Goal: Task Accomplishment & Management: Complete application form

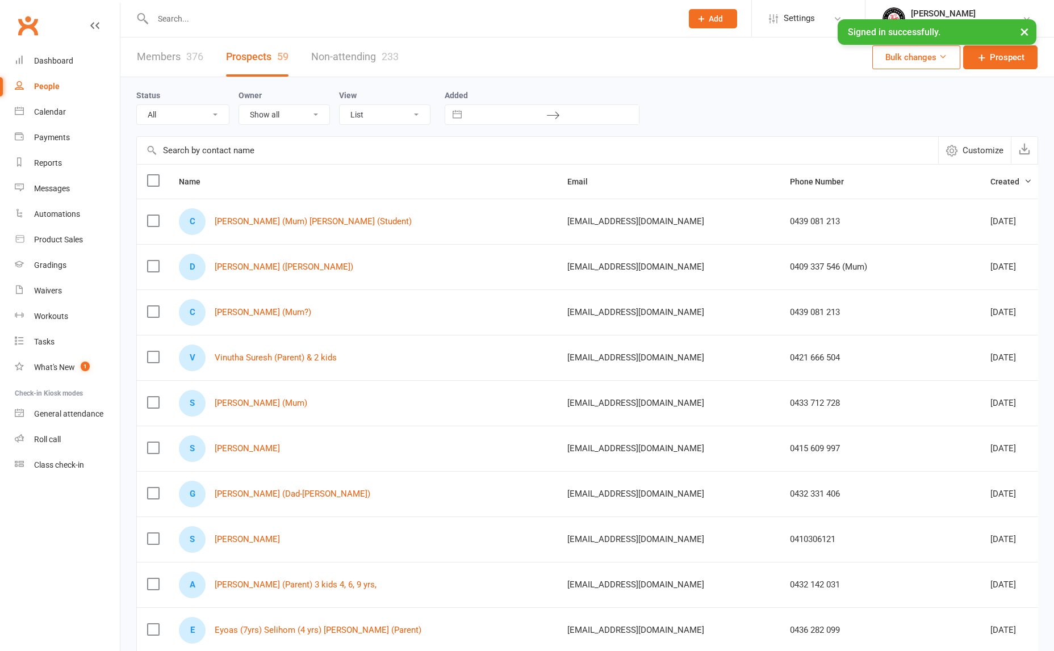
select select "100"
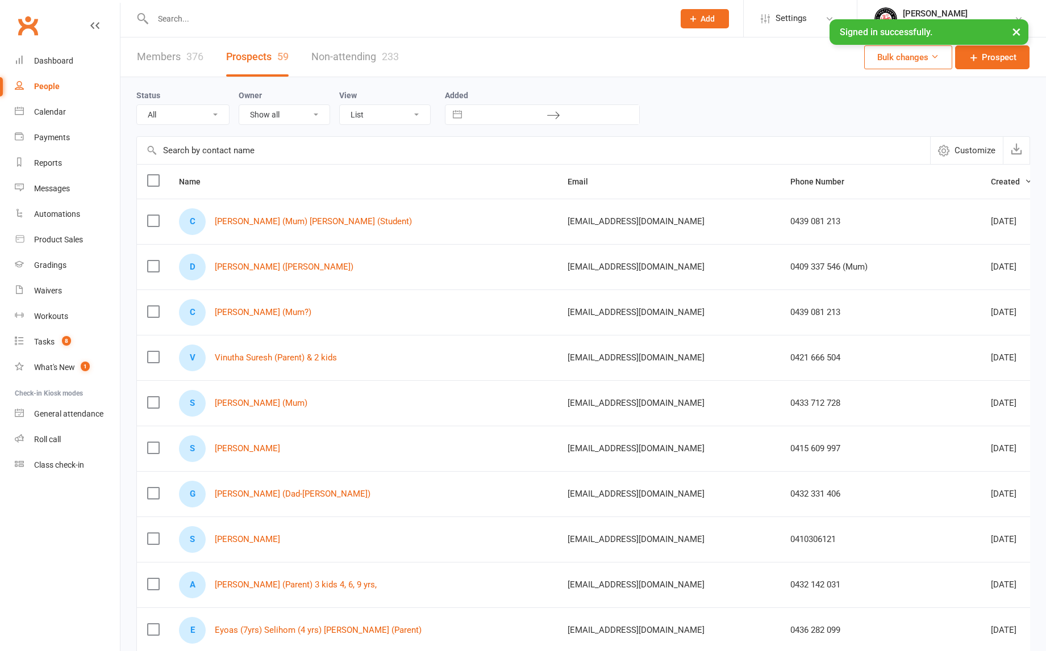
scroll to position [0, 6]
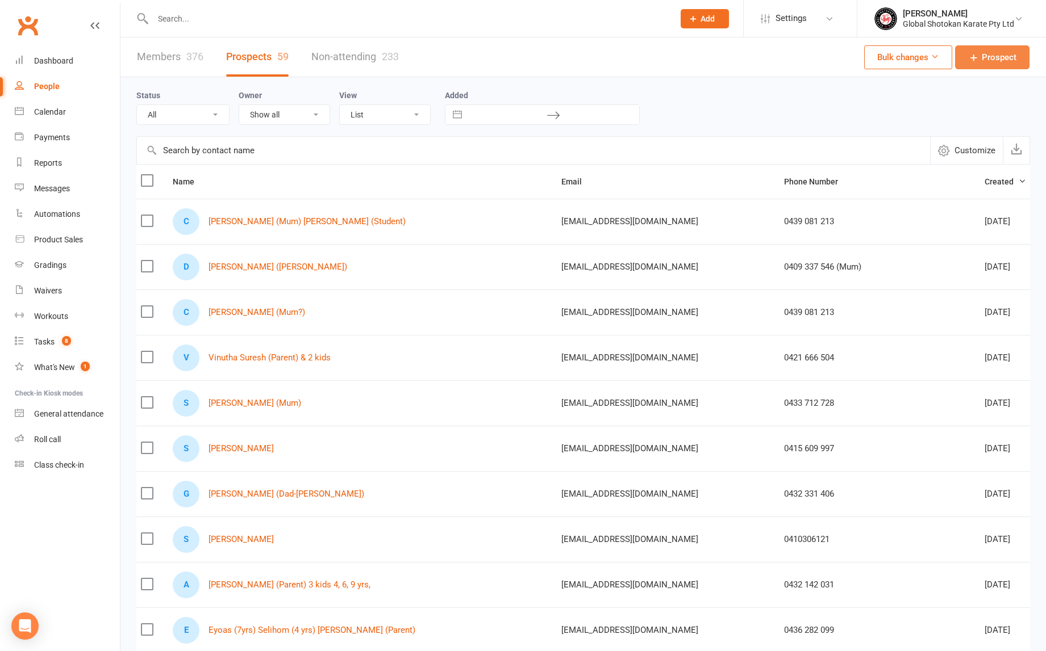
click at [1006, 55] on span "Prospect" at bounding box center [999, 58] width 35 height 14
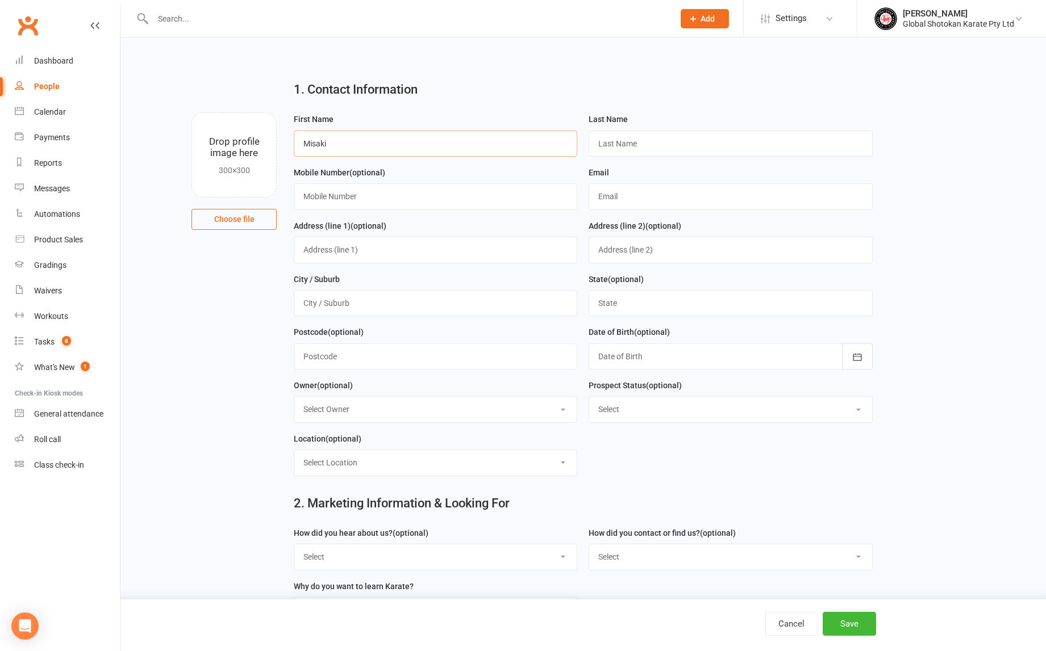
type input "Misaki"
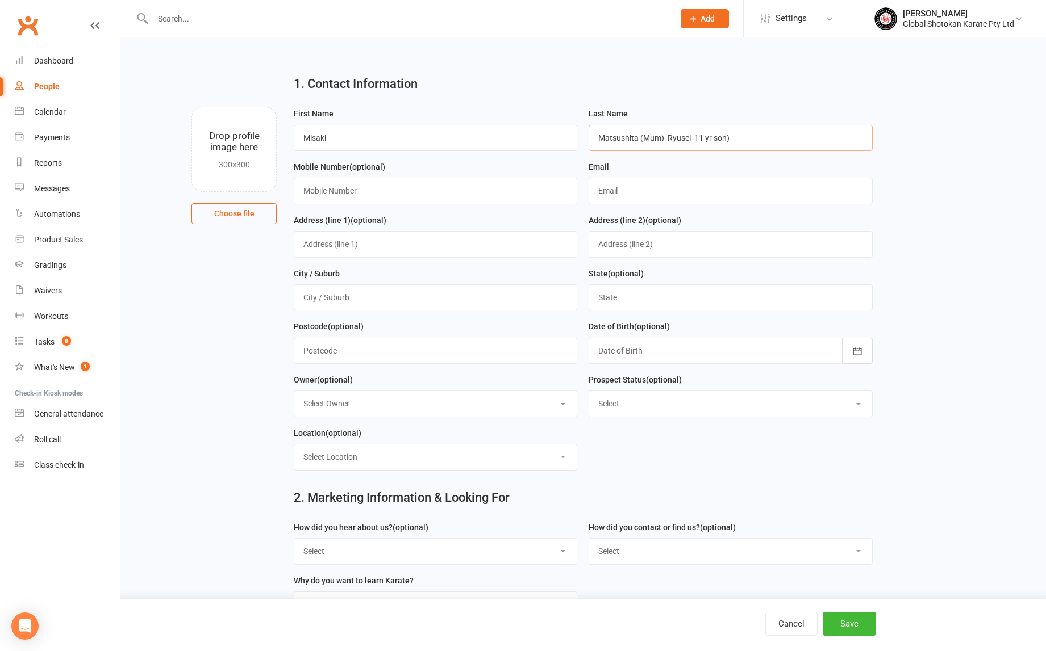
click at [696, 144] on input "Matsushita (Mum) Ryusei 11 yr son)" at bounding box center [729, 138] width 283 height 26
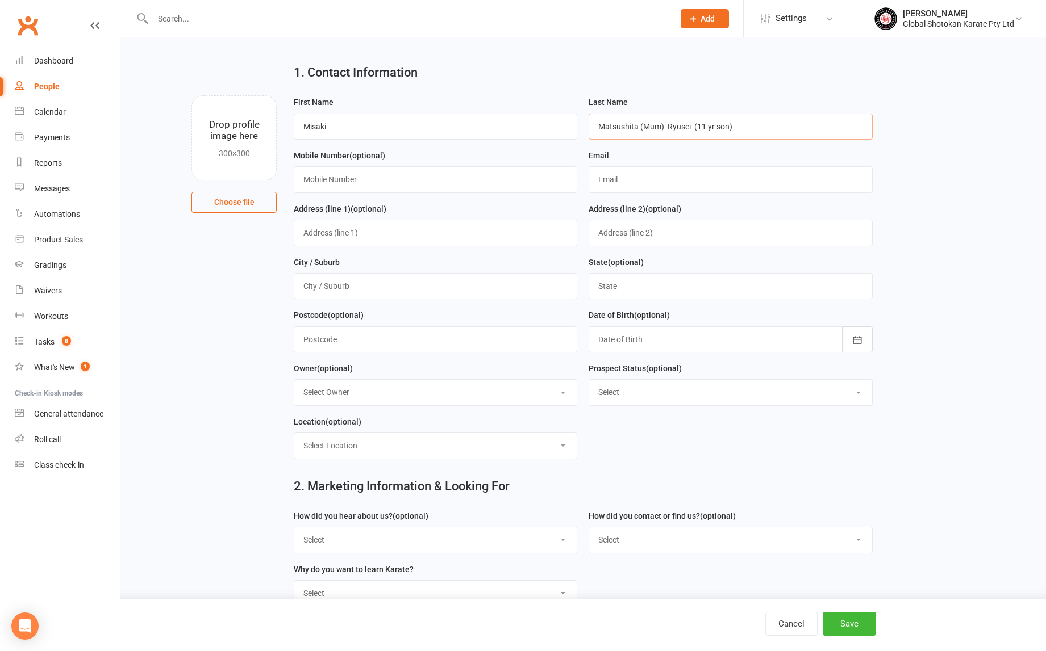
scroll to position [20, 0]
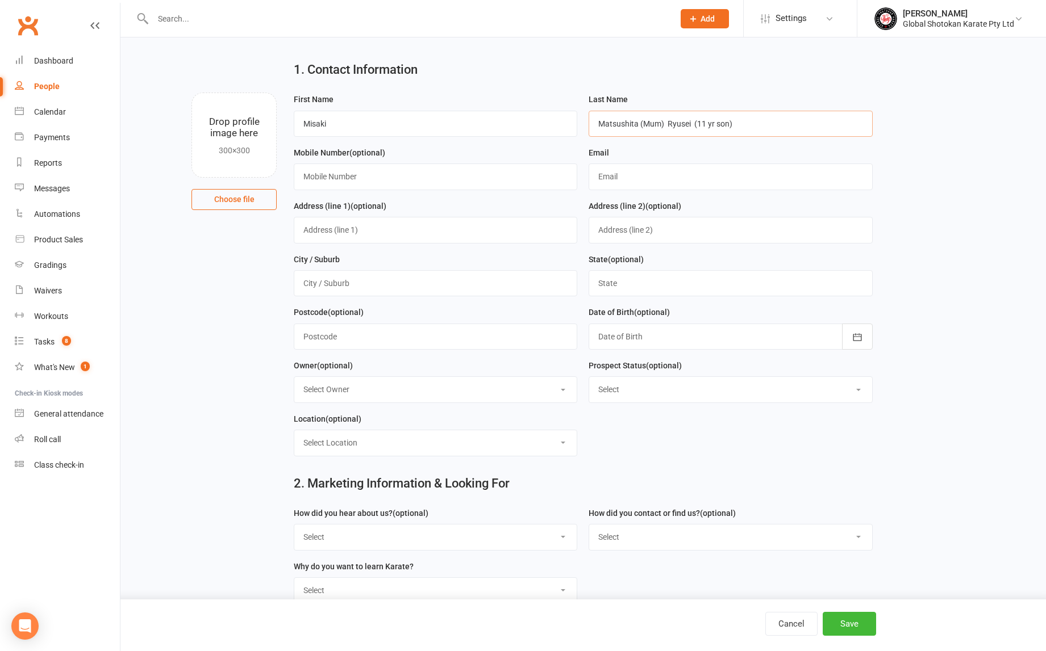
click at [716, 124] on input "Matsushita (Mum) Ryusei (11 yr son)" at bounding box center [729, 124] width 283 height 26
type input "Matsushita (Mum) Ryusei (11 yrs son)"
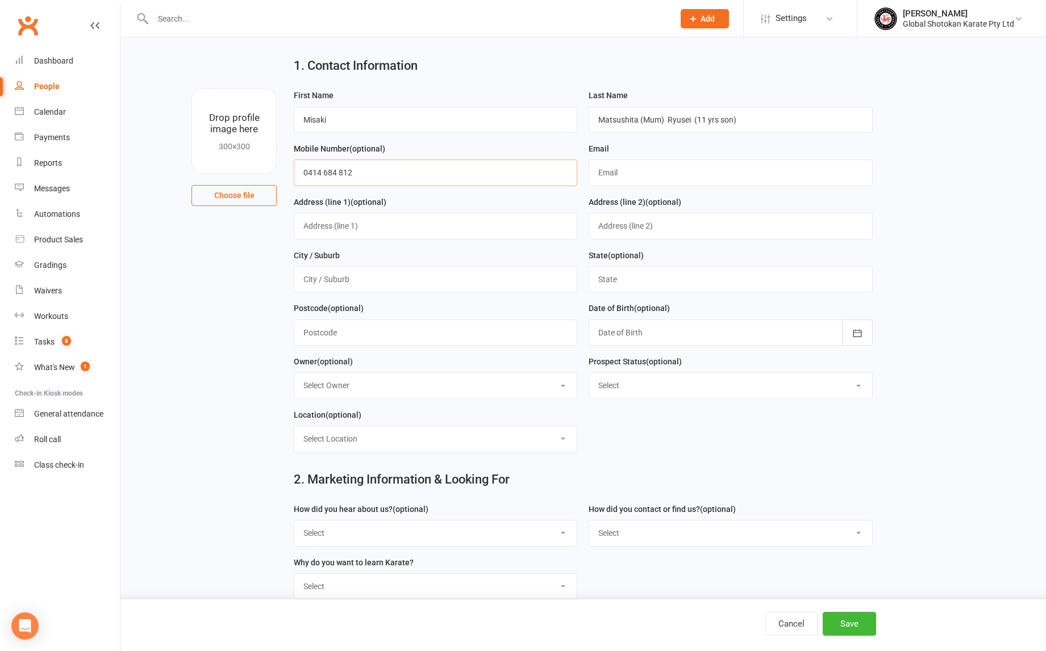
scroll to position [24, 0]
type input "0414 684 812"
click at [620, 171] on input "text" at bounding box center [729, 173] width 283 height 26
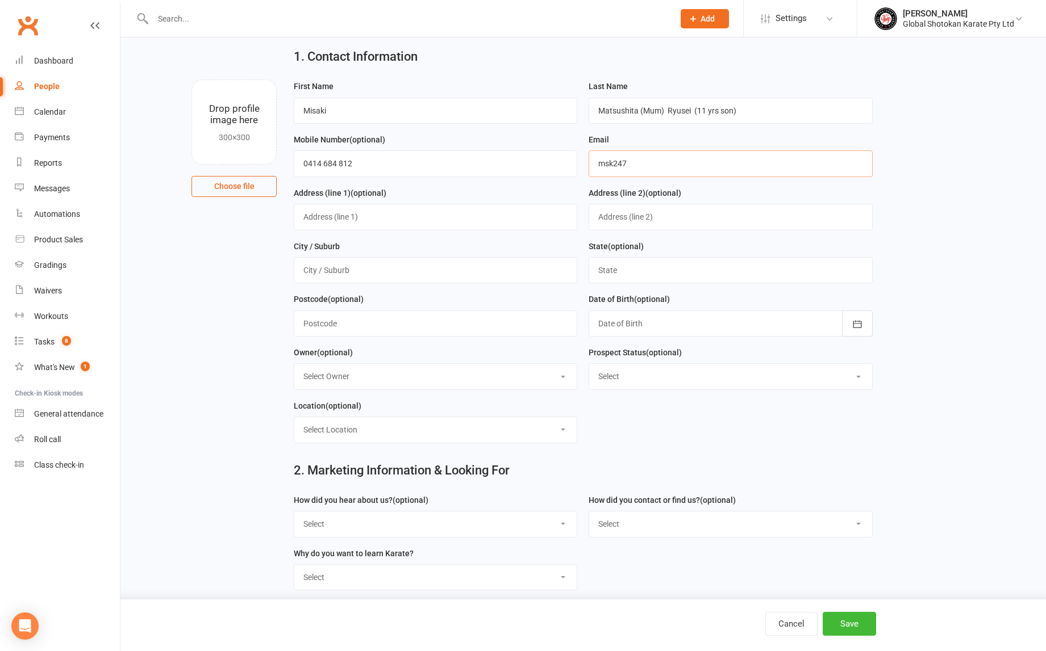
scroll to position [33, 0]
type input "[EMAIL_ADDRESS][DOMAIN_NAME]"
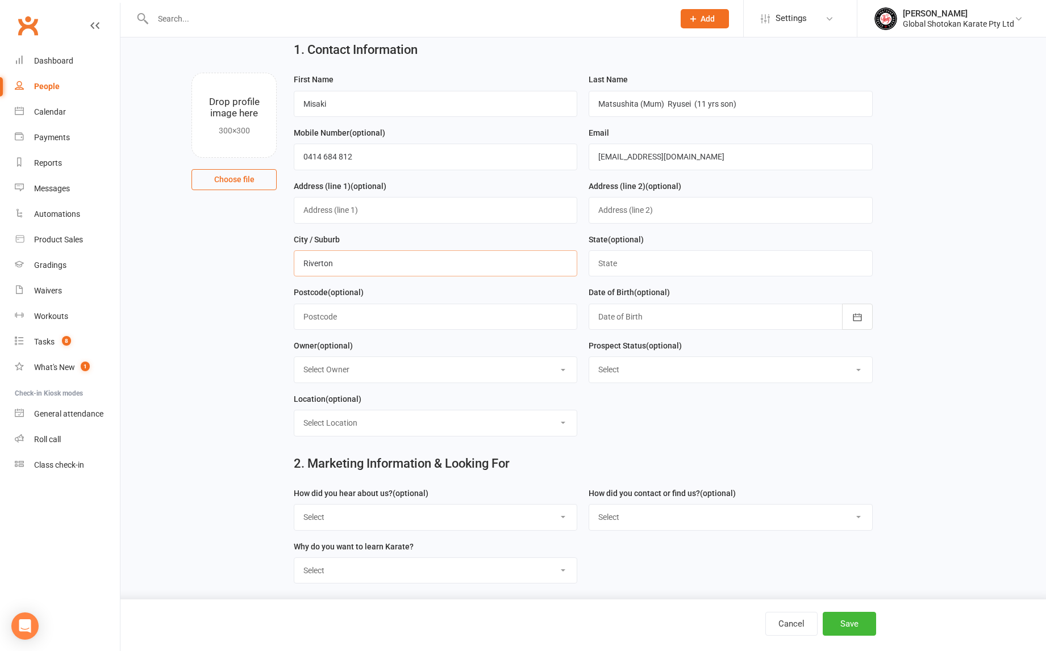
scroll to position [40, 0]
type input "Riverton"
type input "WA"
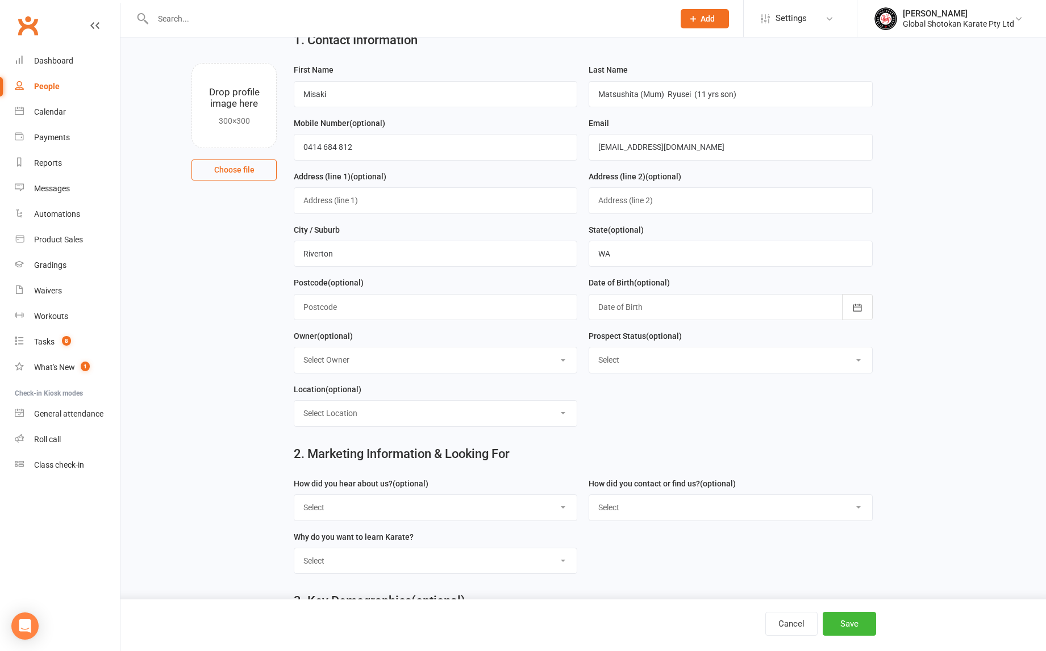
scroll to position [49, 0]
select select "7"
select select "Follow-up Call 1"
select select "A friend recommended us"
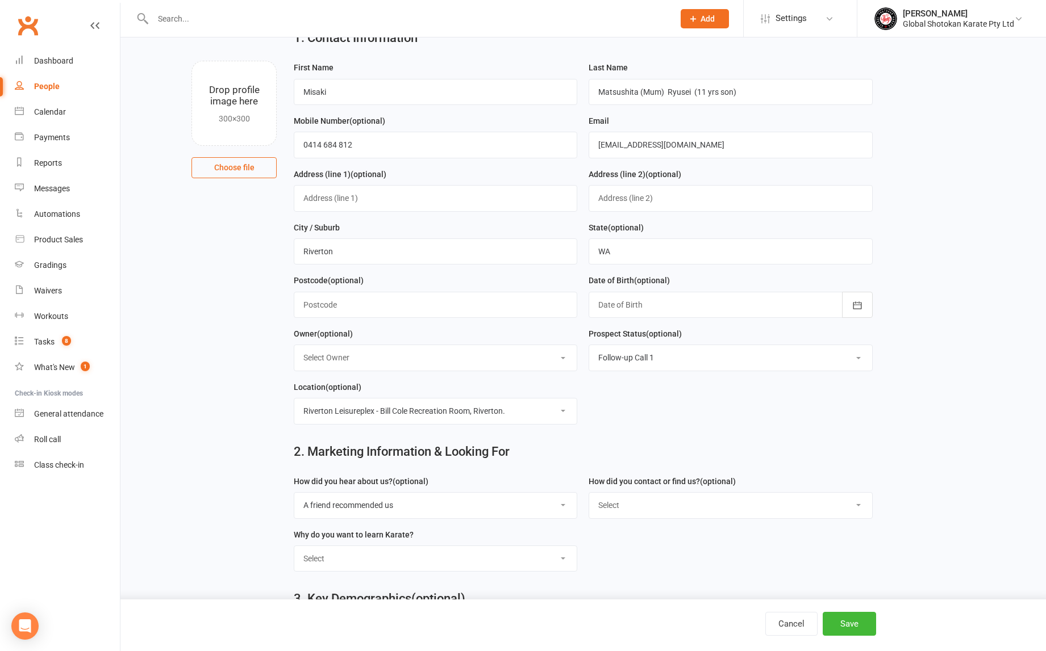
select select "In-Facility or Centre"
select select "To learning Traditional Japanese Karate"
click at [845, 626] on button "Save" at bounding box center [848, 624] width 53 height 24
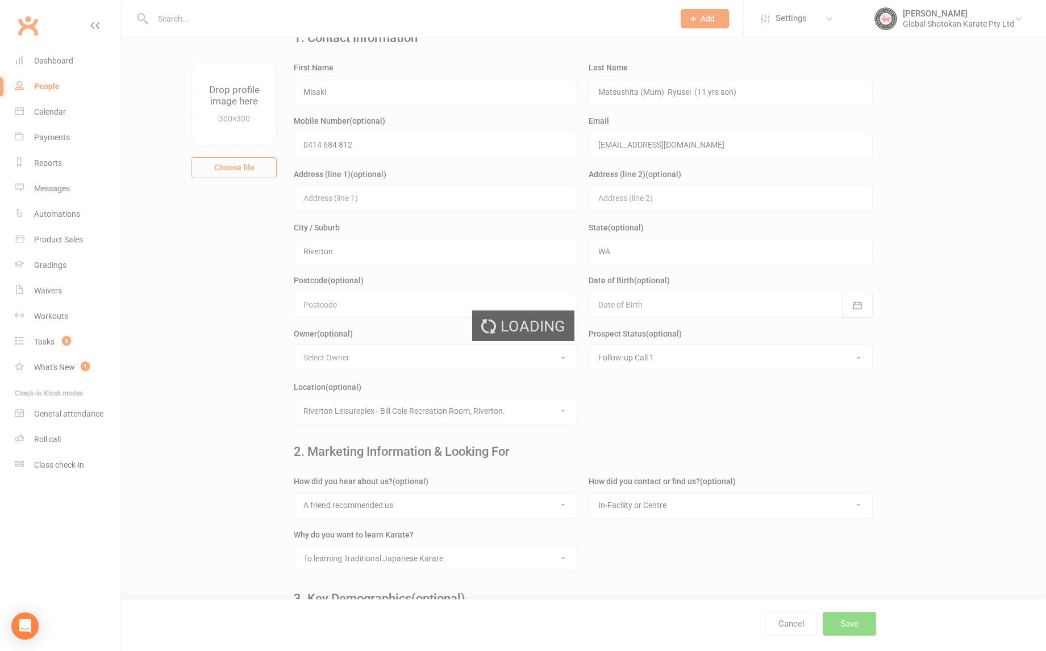
scroll to position [0, 0]
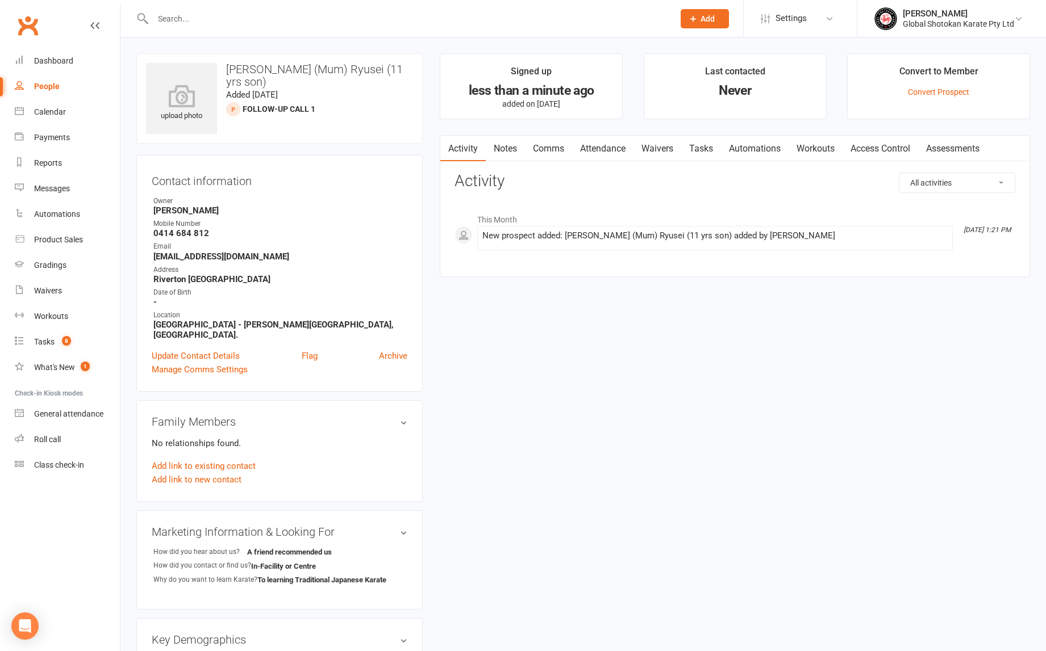
click at [504, 148] on link "Notes" at bounding box center [505, 149] width 39 height 26
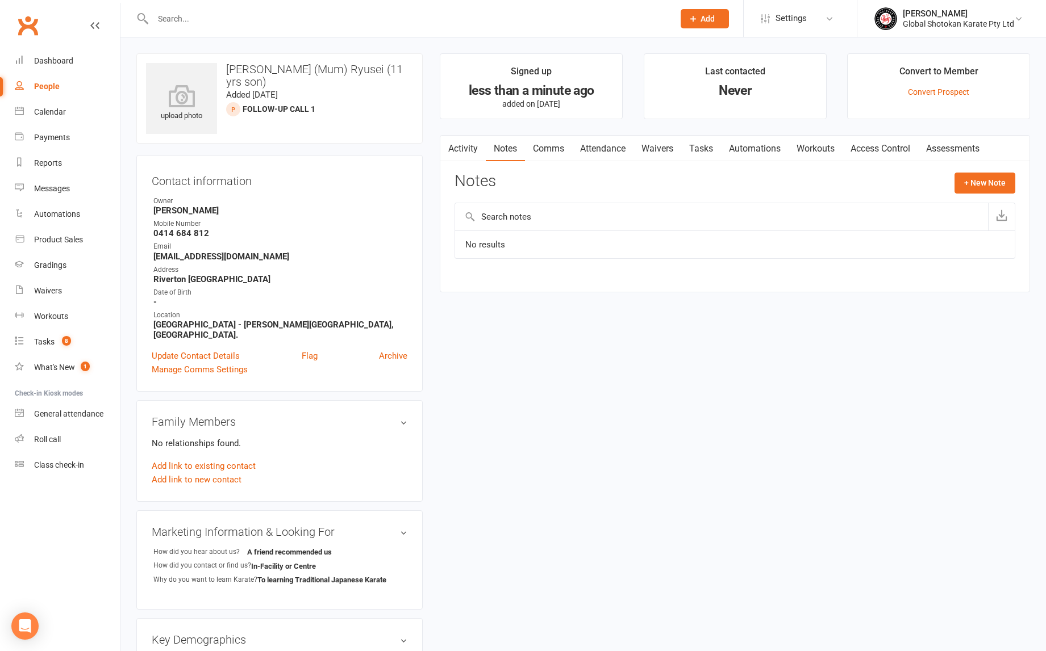
click at [52, 87] on div "People" at bounding box center [47, 86] width 26 height 9
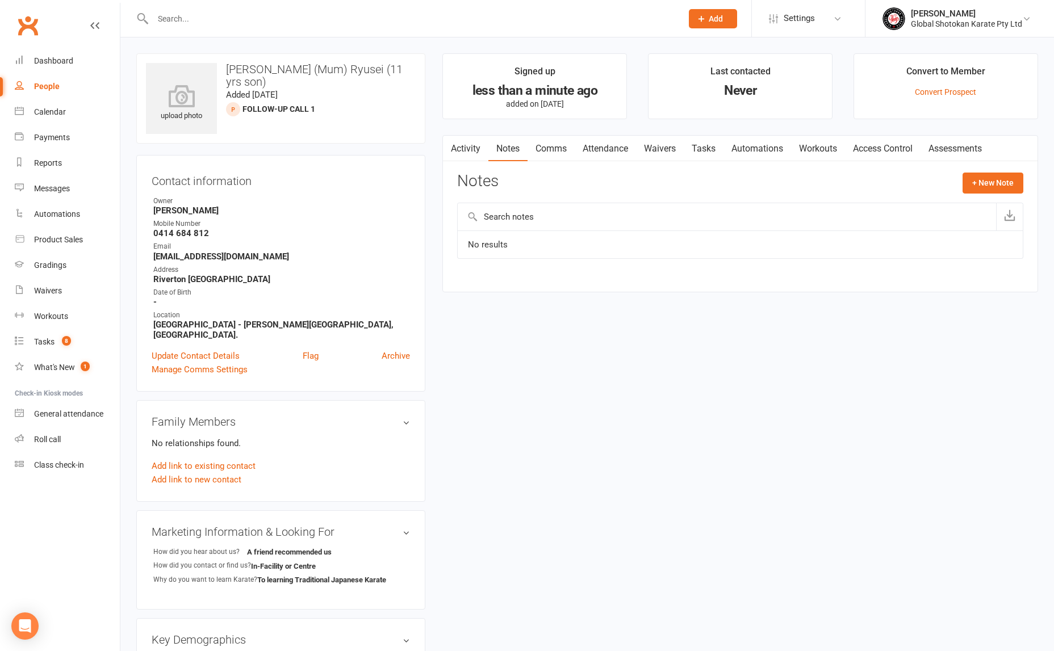
select select "100"
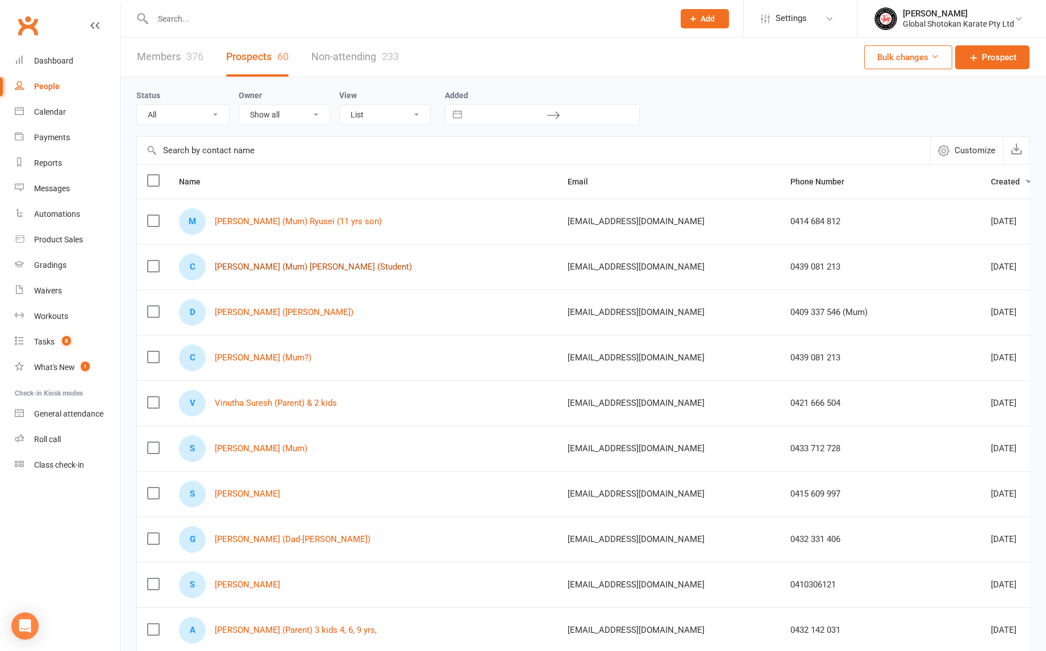
click at [260, 267] on link "[PERSON_NAME] (Mum) [PERSON_NAME] (Student)" at bounding box center [313, 267] width 197 height 10
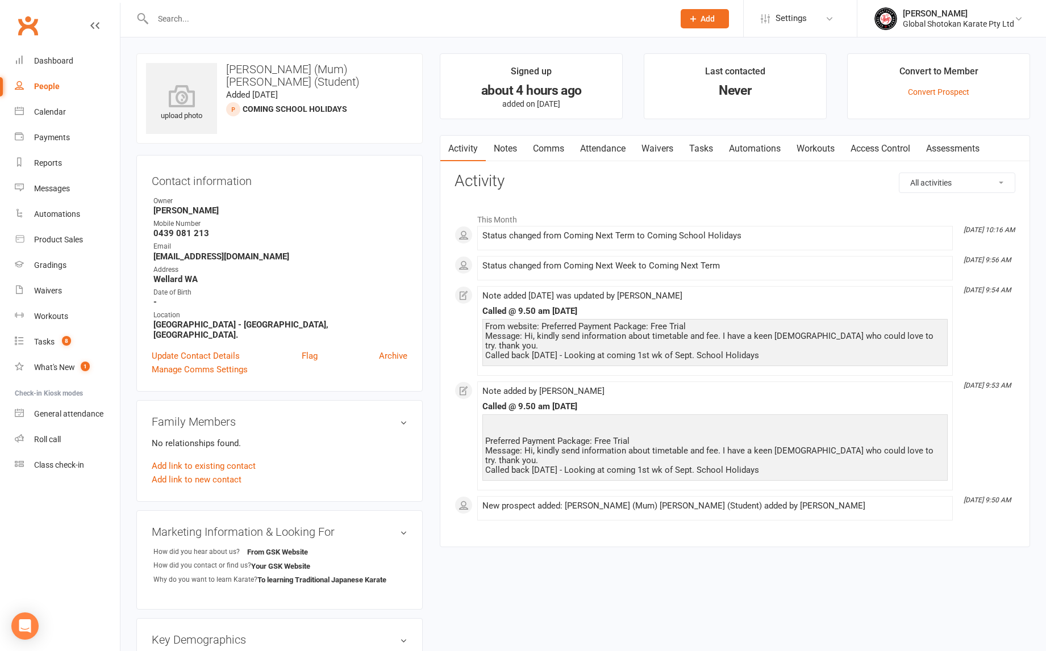
click at [531, 402] on div "Called @ 9.50 am [DATE]" at bounding box center [714, 407] width 465 height 10
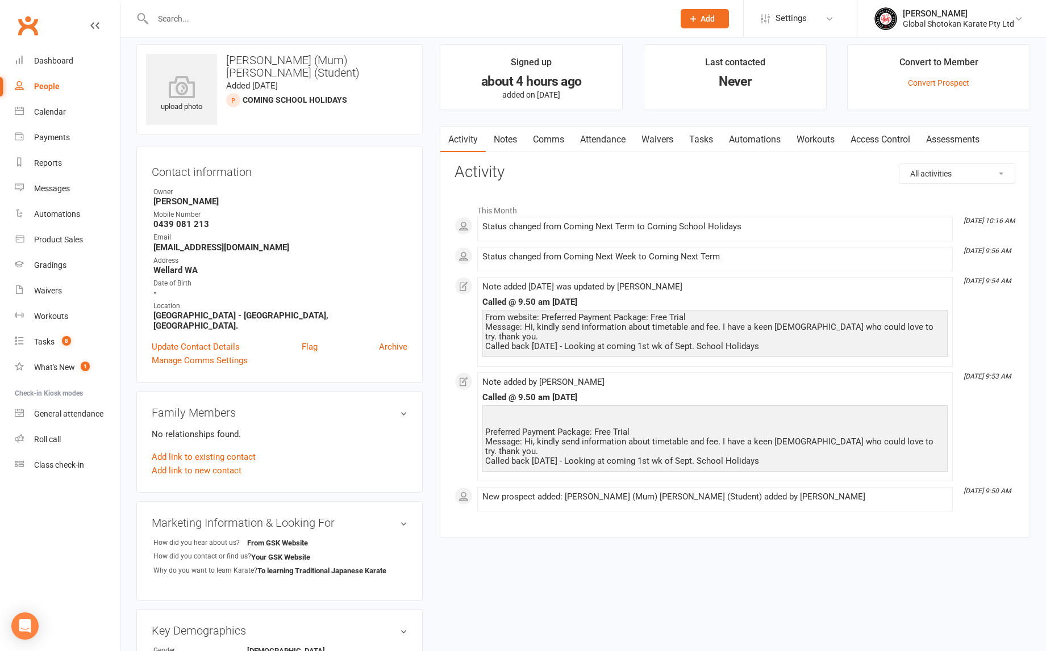
scroll to position [10, 0]
drag, startPoint x: 611, startPoint y: 306, endPoint x: 485, endPoint y: 301, distance: 126.2
click at [485, 301] on div "Called @ 9.50 am [DATE]" at bounding box center [714, 302] width 465 height 10
copy div "Called @ 9.50 am [DATE]"
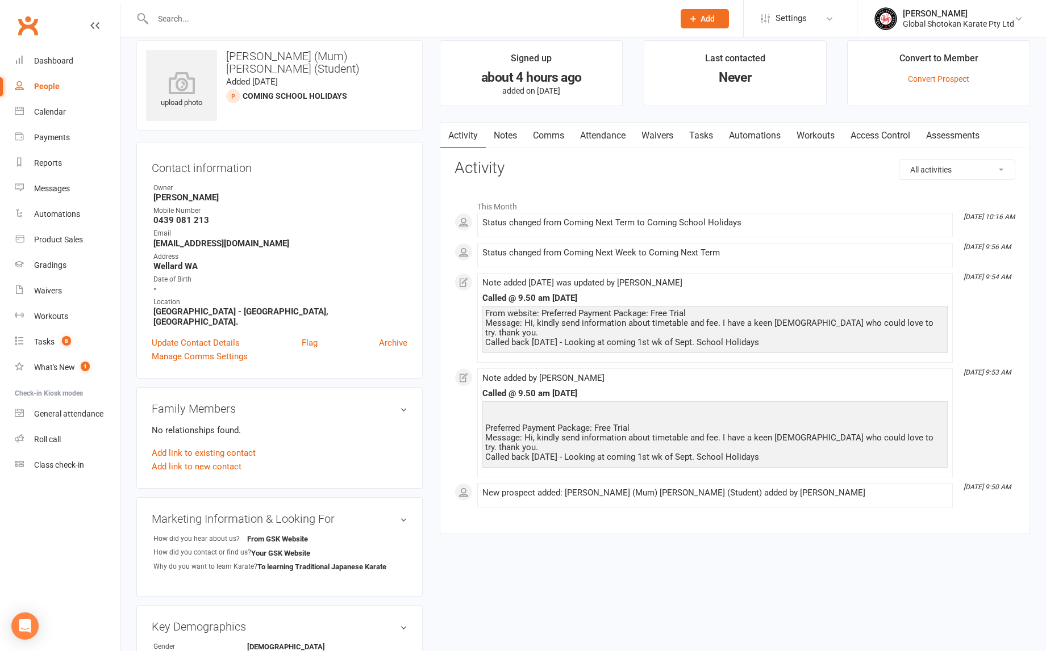
click at [47, 83] on div "People" at bounding box center [47, 86] width 26 height 9
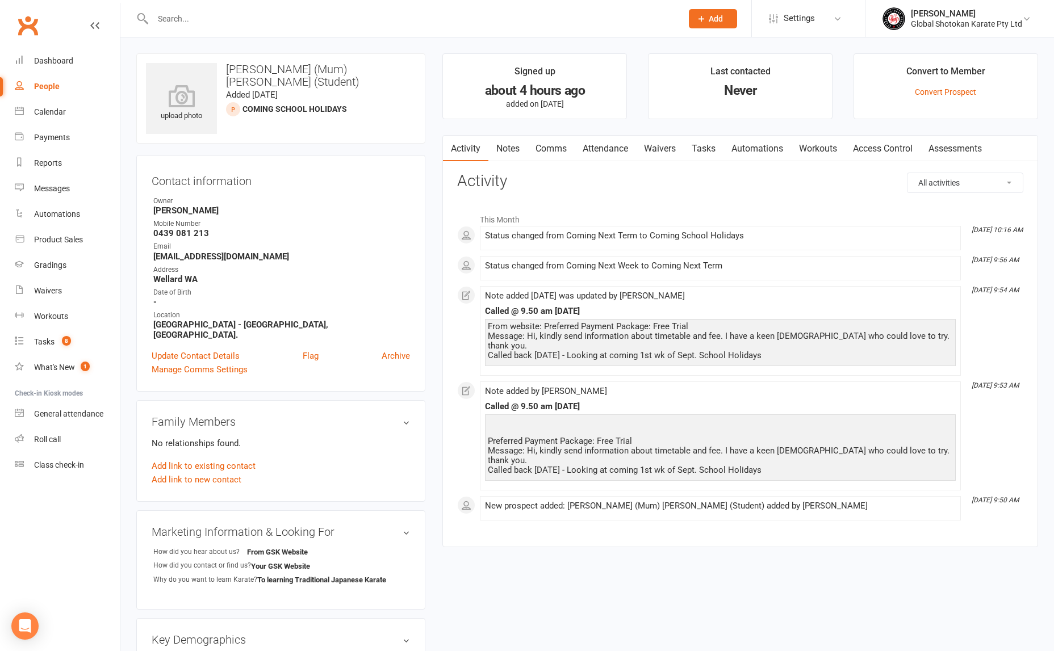
select select "100"
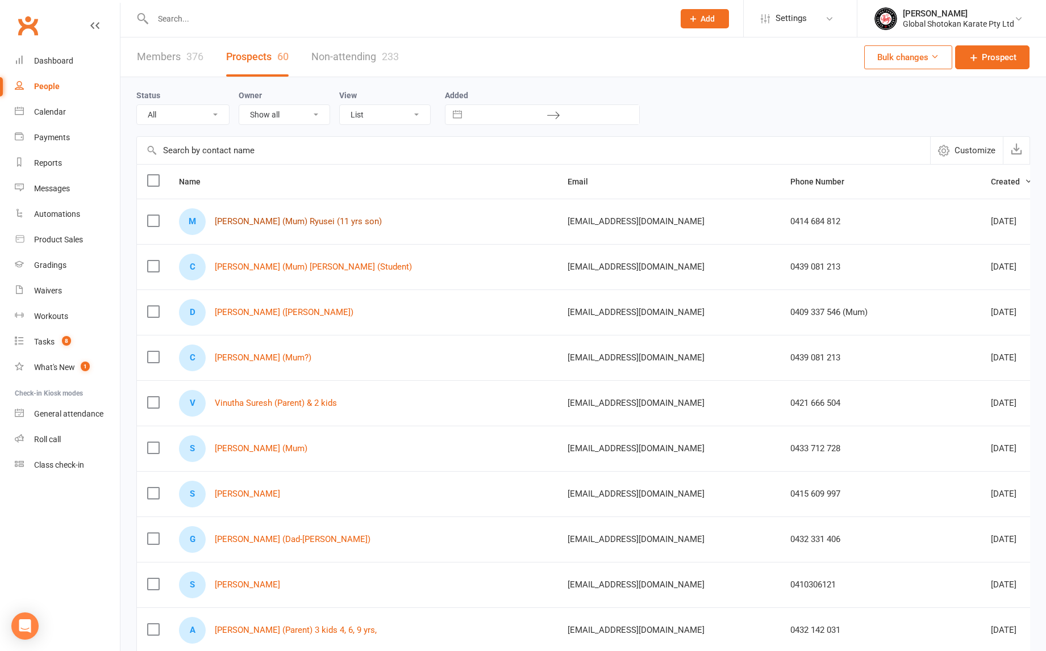
click at [299, 222] on link "[PERSON_NAME] (Mum) Ryusei (11 yrs son)" at bounding box center [298, 222] width 167 height 10
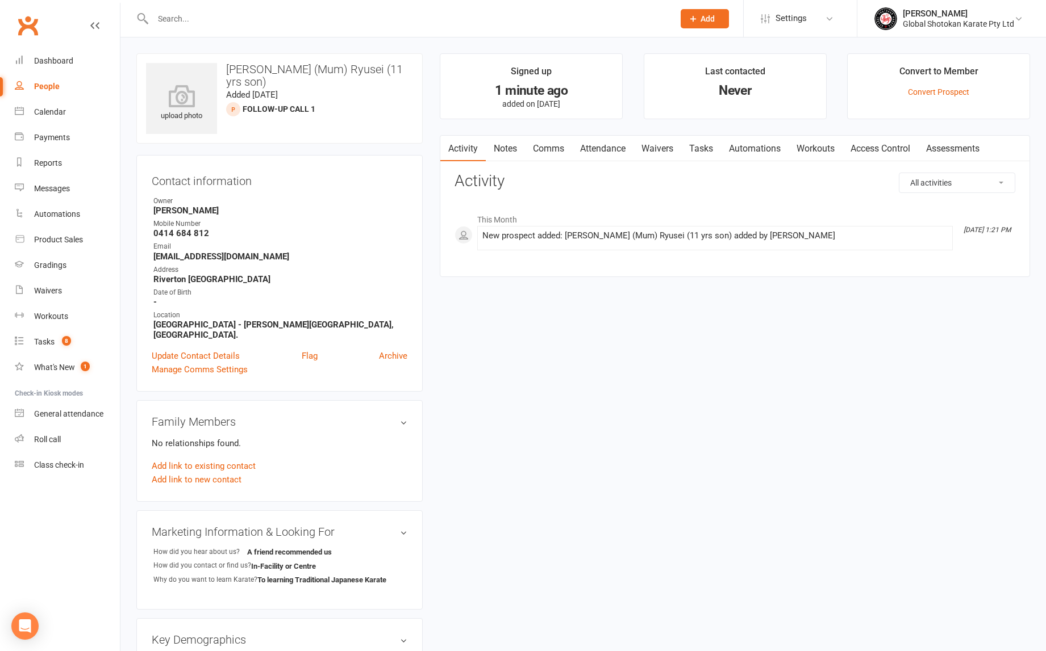
click at [509, 149] on link "Notes" at bounding box center [505, 149] width 39 height 26
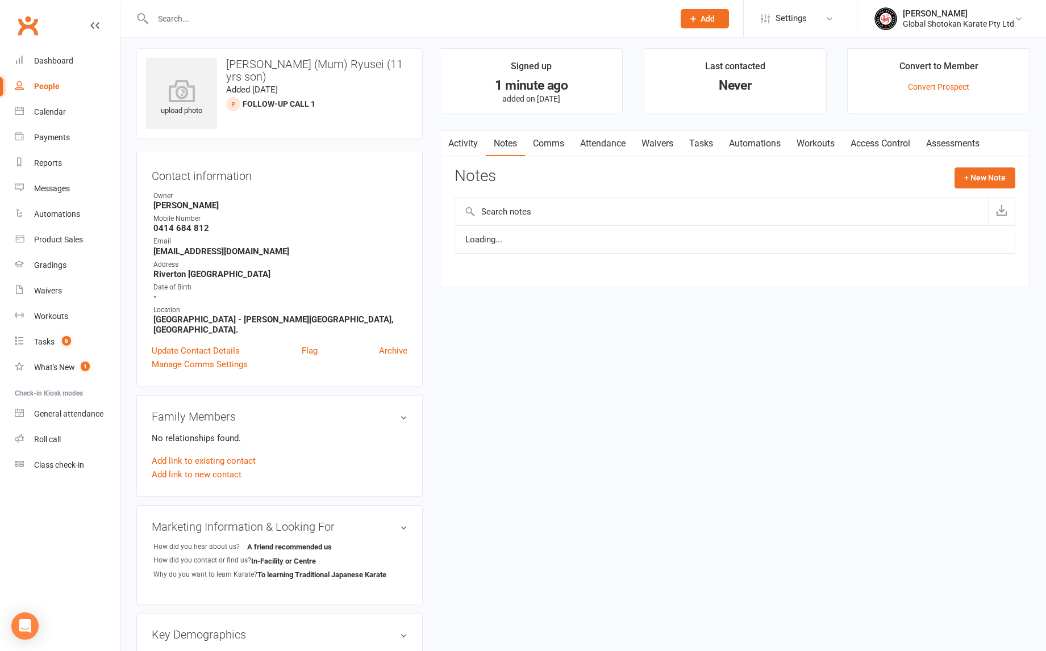
scroll to position [6, 0]
click at [982, 176] on button "+ New Note" at bounding box center [984, 177] width 61 height 20
click at [494, 220] on input "text" at bounding box center [734, 224] width 561 height 24
paste input "Called @ 9.50 am [DATE]"
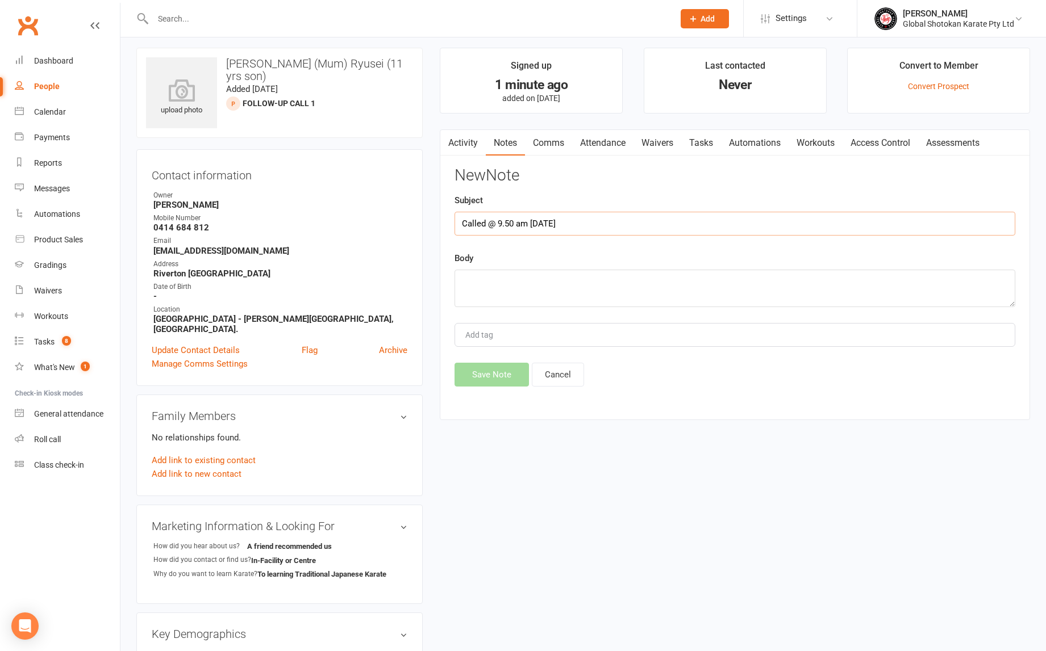
drag, startPoint x: 527, startPoint y: 223, endPoint x: 519, endPoint y: 223, distance: 8.5
click at [519, 223] on input "Called @ 9.50 am [DATE]" at bounding box center [734, 224] width 561 height 24
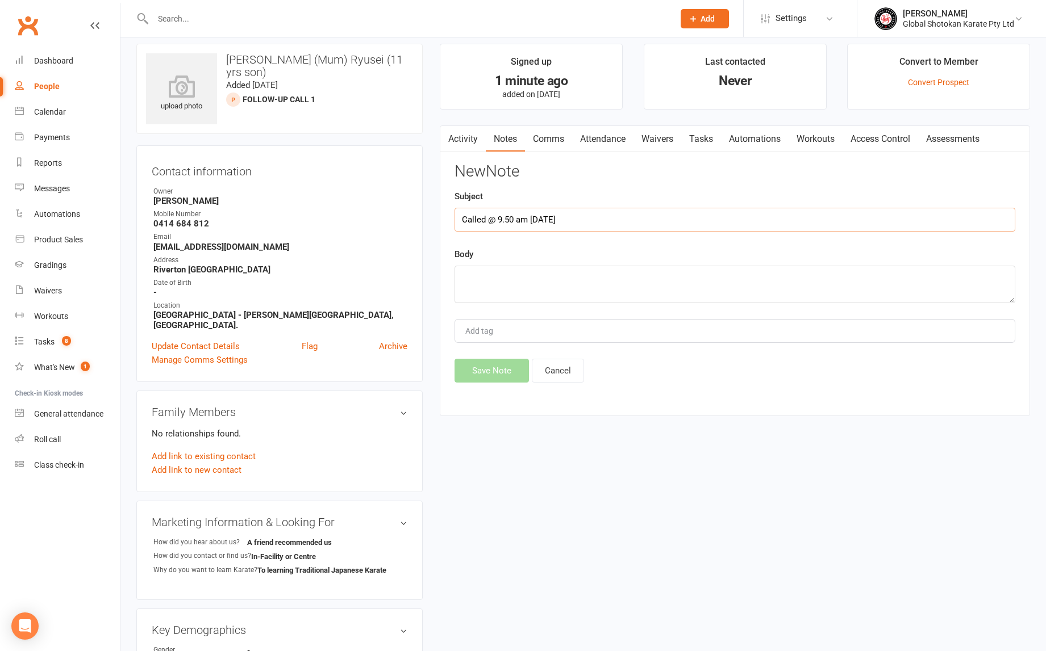
click at [517, 223] on input "Called @ 9.50 am [DATE]" at bounding box center [734, 220] width 561 height 24
drag, startPoint x: 512, startPoint y: 221, endPoint x: 499, endPoint y: 222, distance: 13.1
click at [499, 222] on input "Called @ 9.50 [PERSON_NAME][DATE]" at bounding box center [734, 220] width 561 height 24
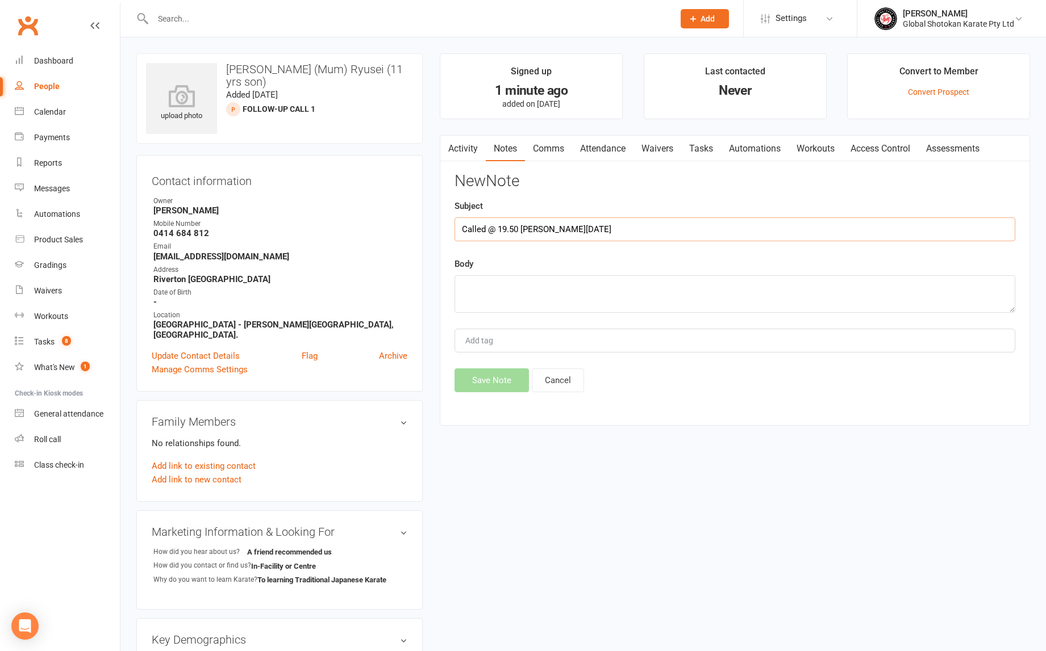
scroll to position [0, 0]
click at [530, 229] on input "Called @ 19.50 [PERSON_NAME][DATE]" at bounding box center [734, 229] width 561 height 24
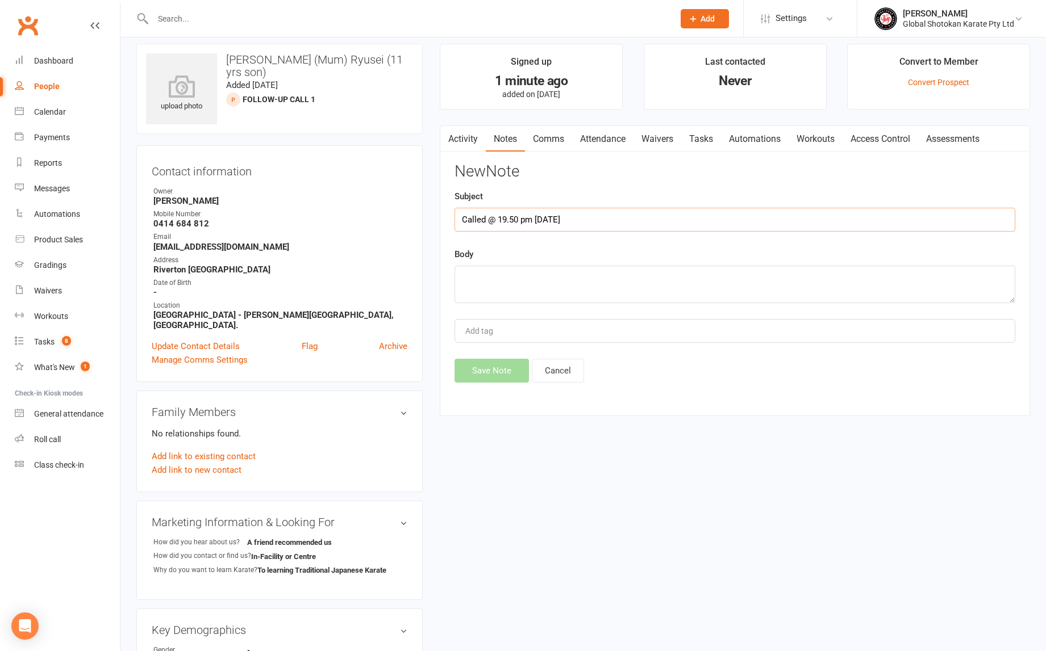
scroll to position [11, 1]
drag, startPoint x: 517, startPoint y: 228, endPoint x: 502, endPoint y: 220, distance: 17.8
click at [502, 220] on input "Called @ 19.50 pm [DATE]" at bounding box center [734, 218] width 561 height 24
click at [592, 218] on input "Called @ 1 pm [DATE]" at bounding box center [734, 218] width 561 height 24
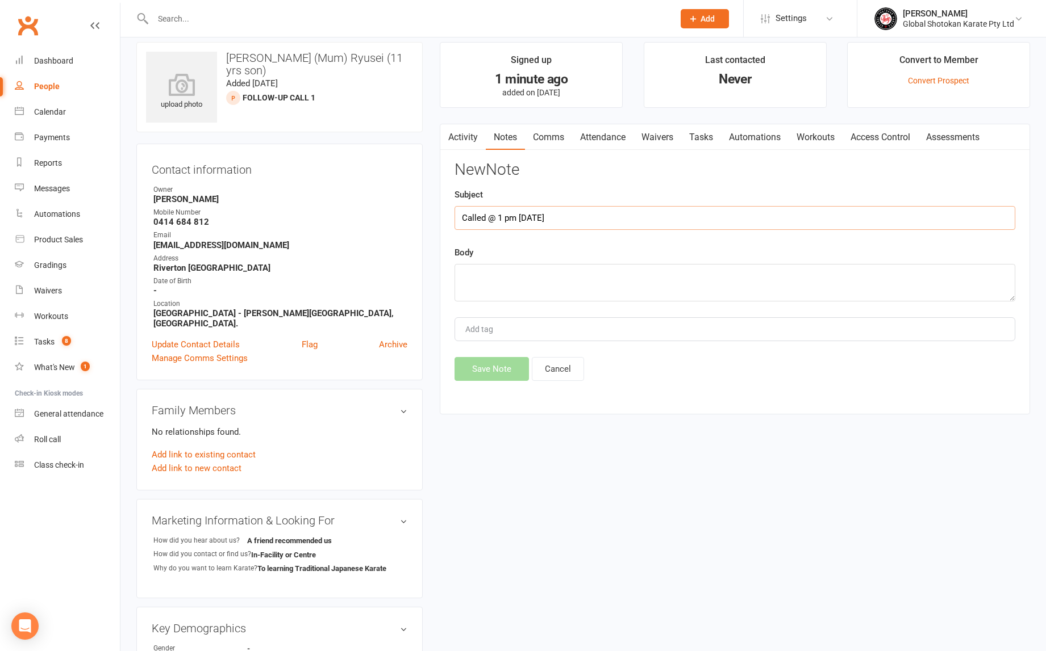
scroll to position [7, 0]
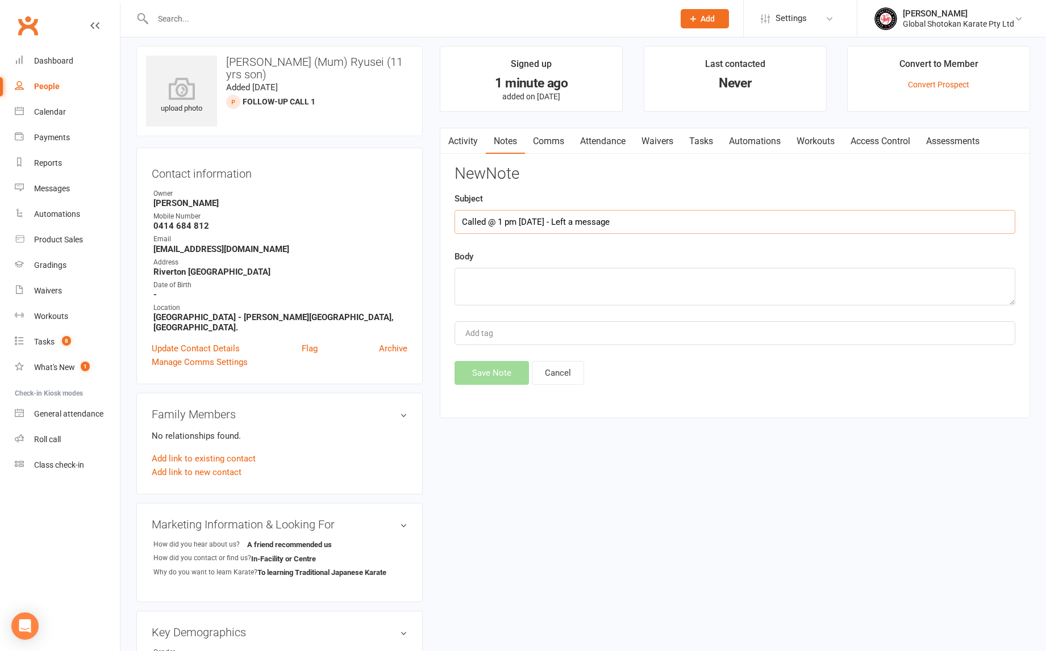
type input "Called @ 1 pm [DATE] - Left a message"
click at [578, 277] on textarea at bounding box center [734, 286] width 561 height 37
click at [545, 278] on textarea "Can for free trial : [DATE]" at bounding box center [734, 285] width 561 height 37
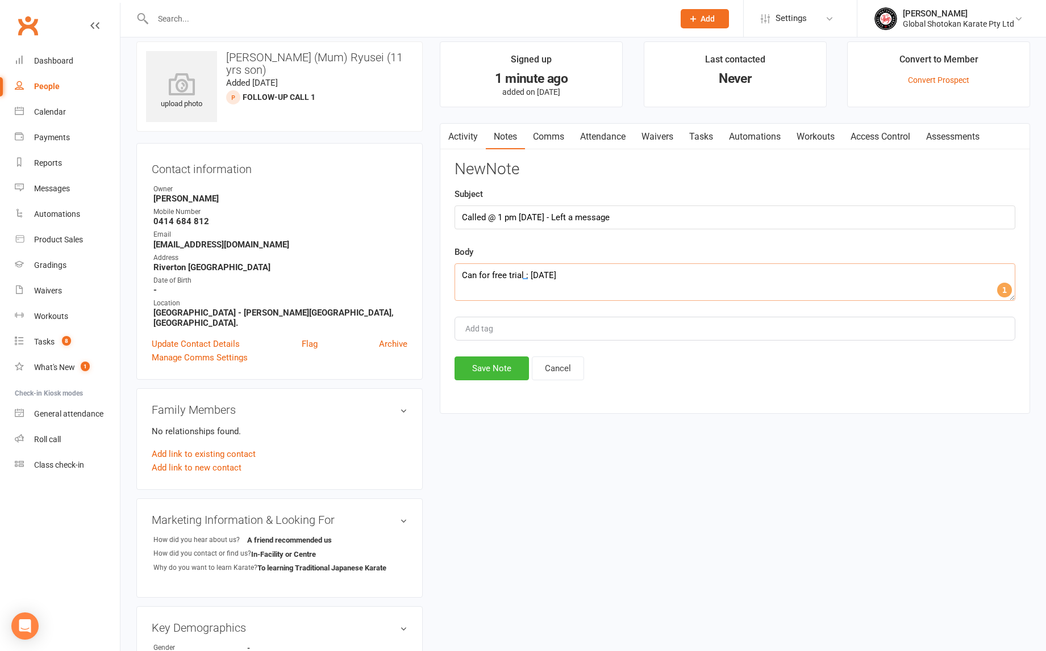
scroll to position [14, 1]
click at [540, 274] on textarea "Can for free trial : [DATE]" at bounding box center [734, 280] width 561 height 37
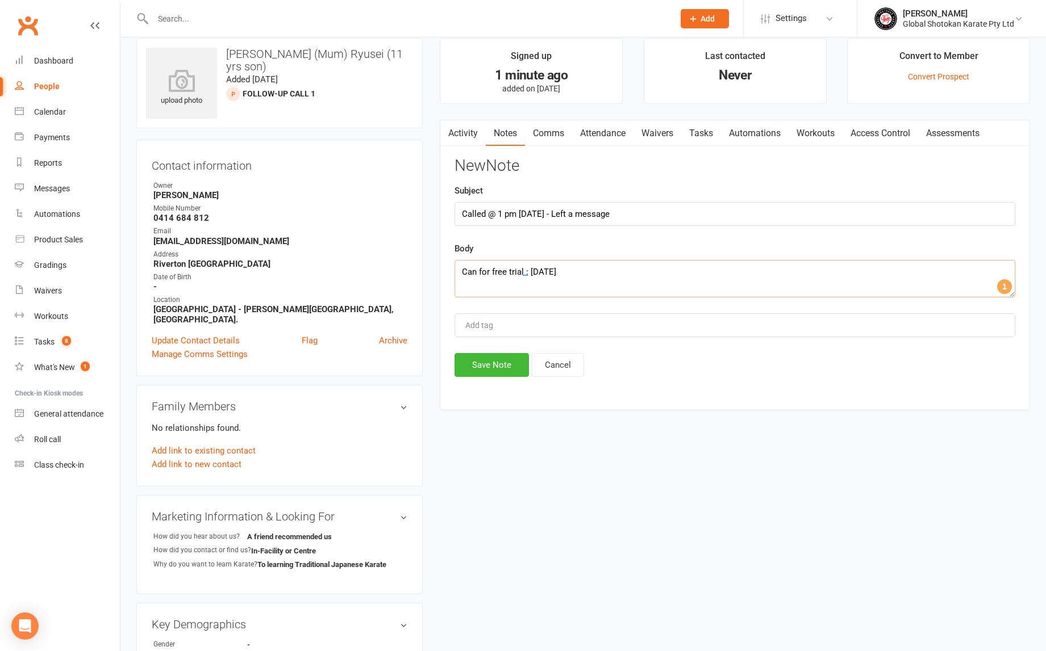
click at [542, 276] on textarea "Can for free trial : [DATE]" at bounding box center [734, 278] width 561 height 37
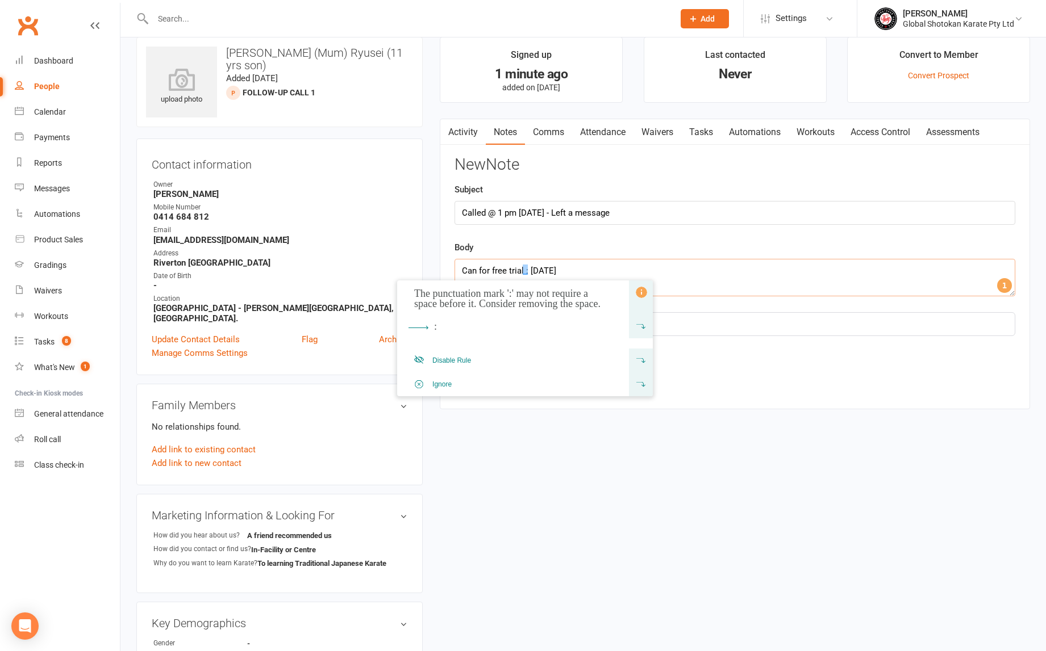
click at [525, 273] on textarea "Can for free trial : [DATE]" at bounding box center [734, 277] width 561 height 37
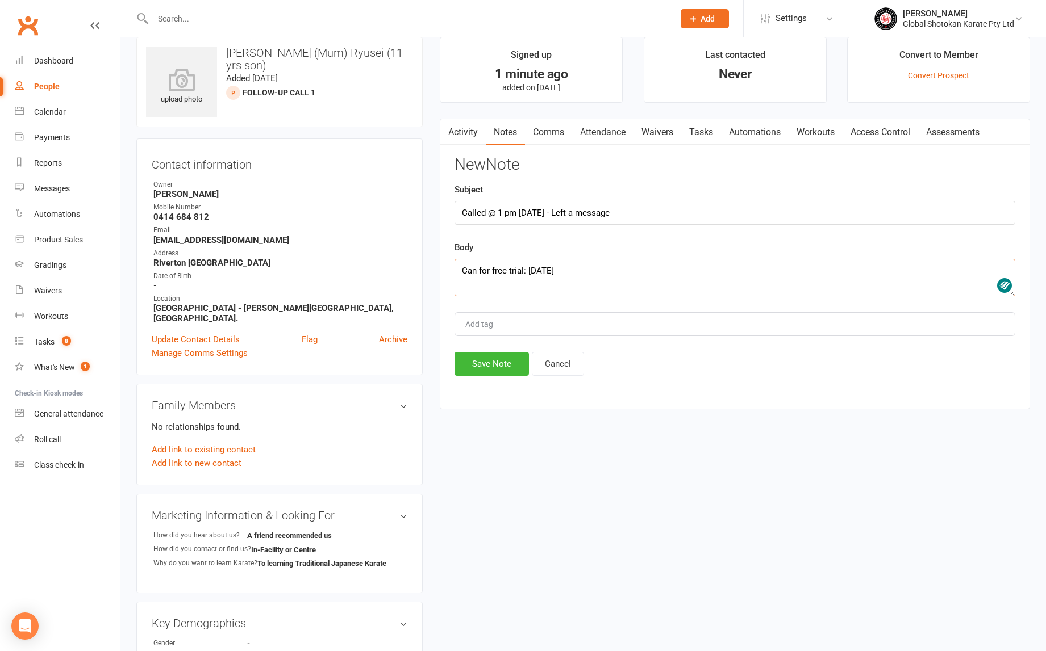
scroll to position [18, 0]
click at [595, 269] on textarea "Can for free trial: [DATE]" at bounding box center [734, 276] width 561 height 37
click at [574, 268] on textarea "Can for free trial: [DATE]" at bounding box center [734, 276] width 561 height 37
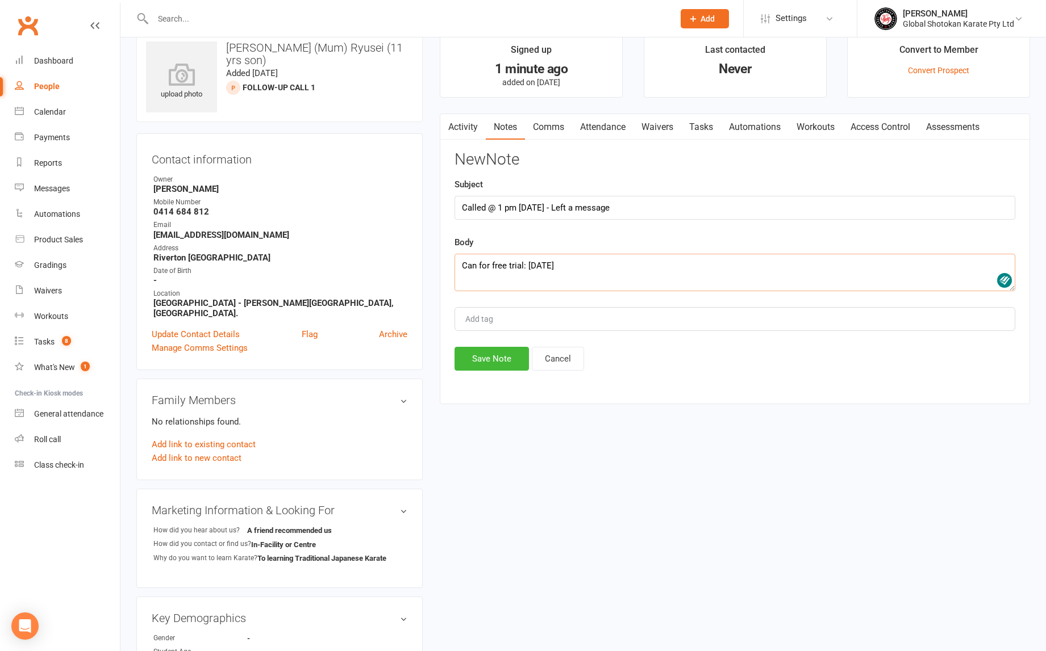
click at [524, 269] on textarea "Can for free trial: [DATE]" at bounding box center [734, 272] width 561 height 37
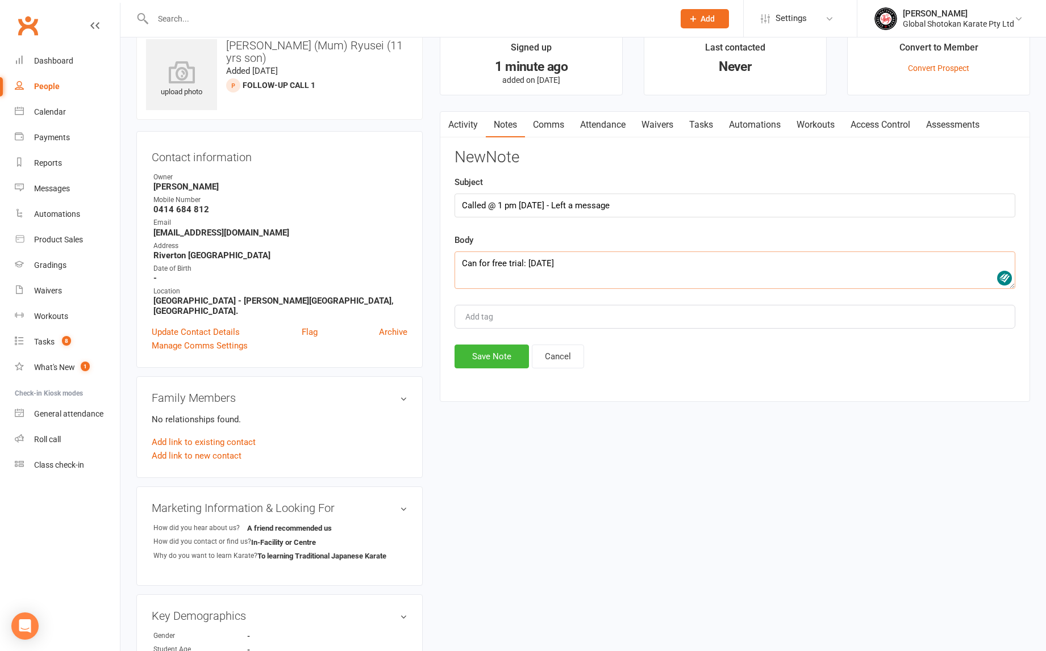
click at [523, 264] on textarea "Can for free trial: [DATE]" at bounding box center [734, 270] width 561 height 37
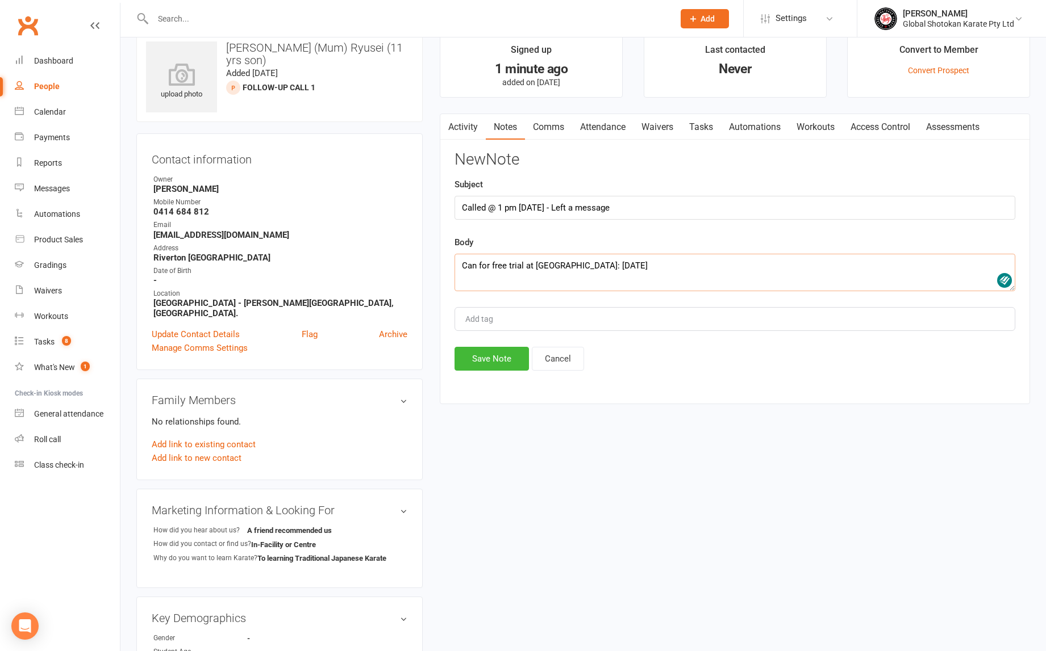
scroll to position [22, 0]
click at [536, 275] on textarea "Can for free trial at [GEOGRAPHIC_DATA]: [DATE]" at bounding box center [734, 272] width 561 height 37
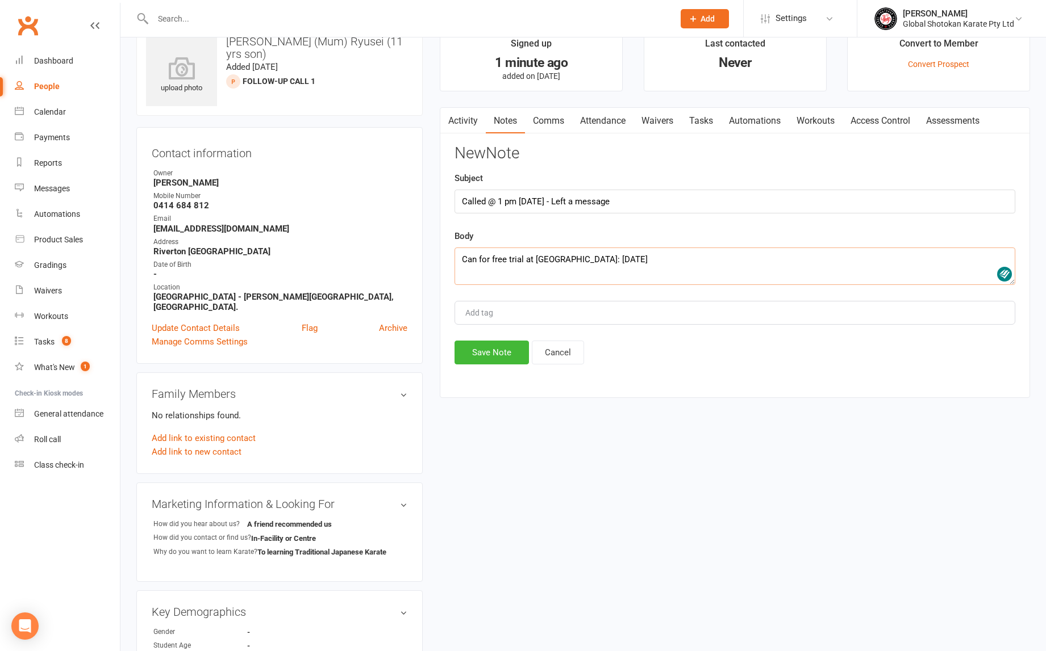
click at [536, 276] on textarea "Can for free trial at [GEOGRAPHIC_DATA]: [DATE]" at bounding box center [734, 266] width 561 height 37
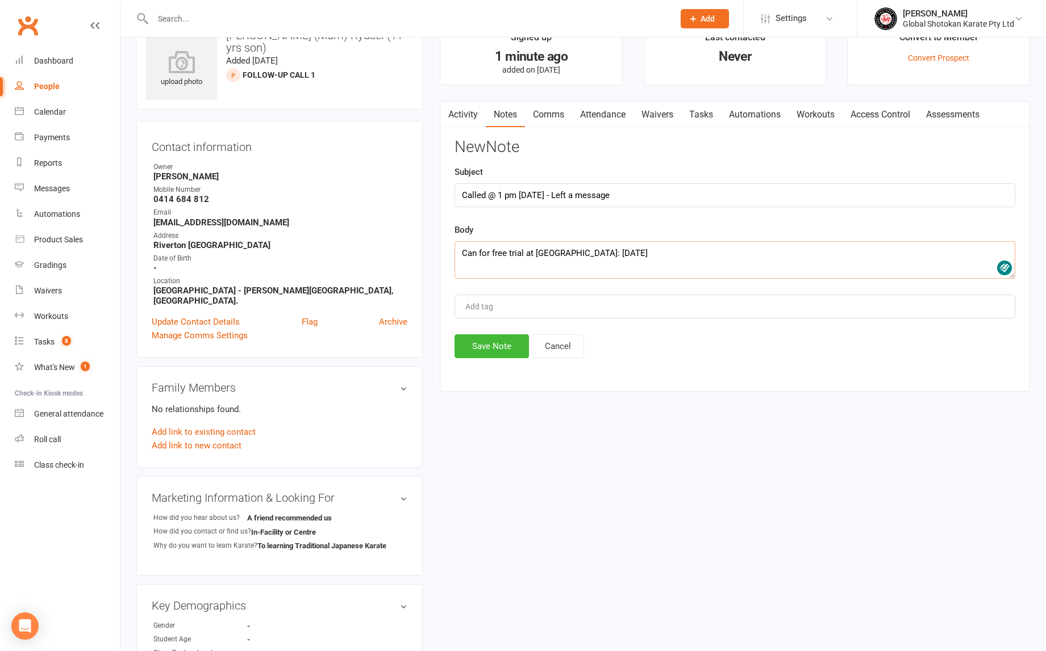
scroll to position [35, 0]
type textarea "Can for free trial at [GEOGRAPHIC_DATA]: [DATE]"
click at [509, 341] on button "Save Note" at bounding box center [491, 346] width 74 height 24
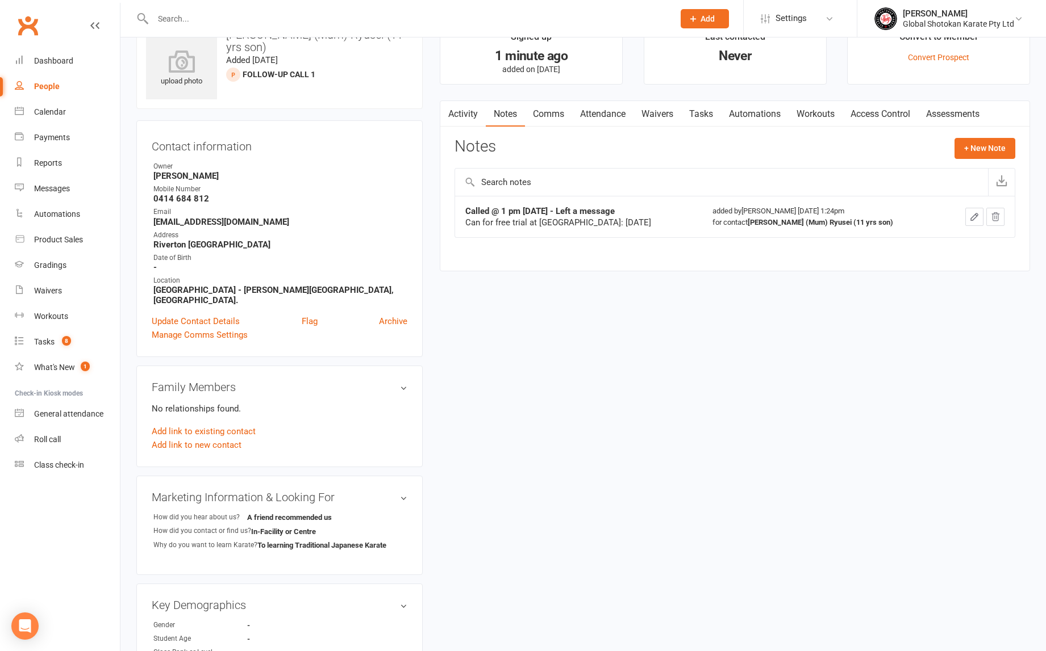
scroll to position [35, 1]
